Goal: Find specific page/section: Find specific page/section

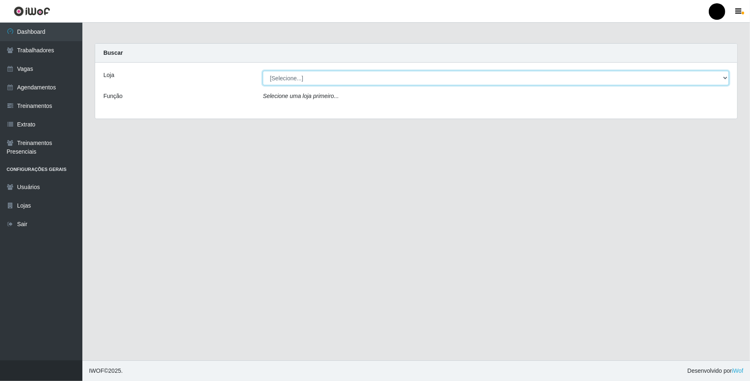
click at [316, 76] on select "[Selecione...] SuperFácil Atacado - Emaús" at bounding box center [496, 78] width 466 height 14
select select "407"
click at [263, 71] on select "[Selecione...] SuperFácil Atacado - Emaús" at bounding box center [496, 78] width 466 height 14
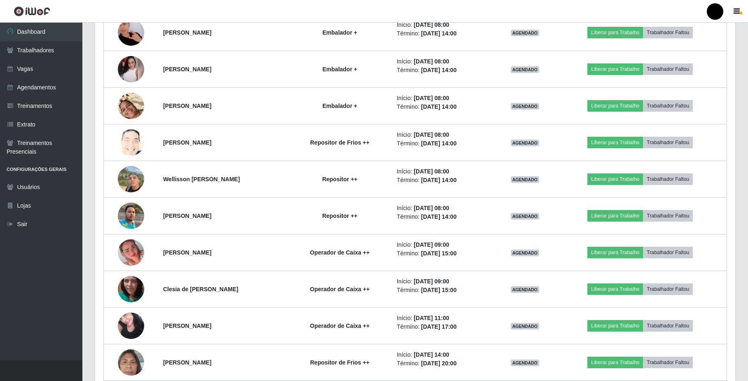
scroll to position [439, 0]
